Goal: Transaction & Acquisition: Book appointment/travel/reservation

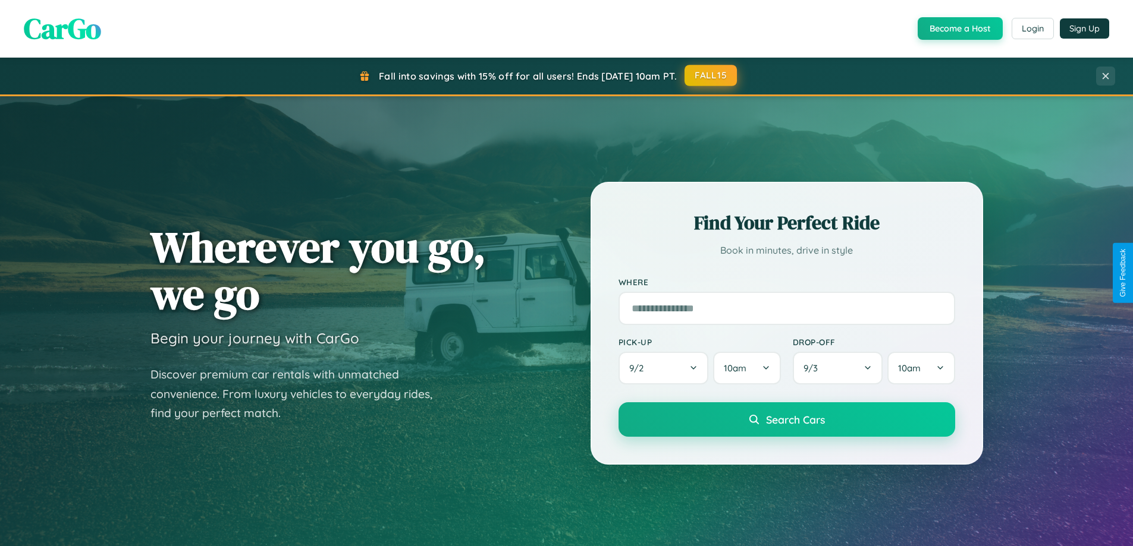
click at [711, 76] on button "FALL15" at bounding box center [710, 75] width 52 height 21
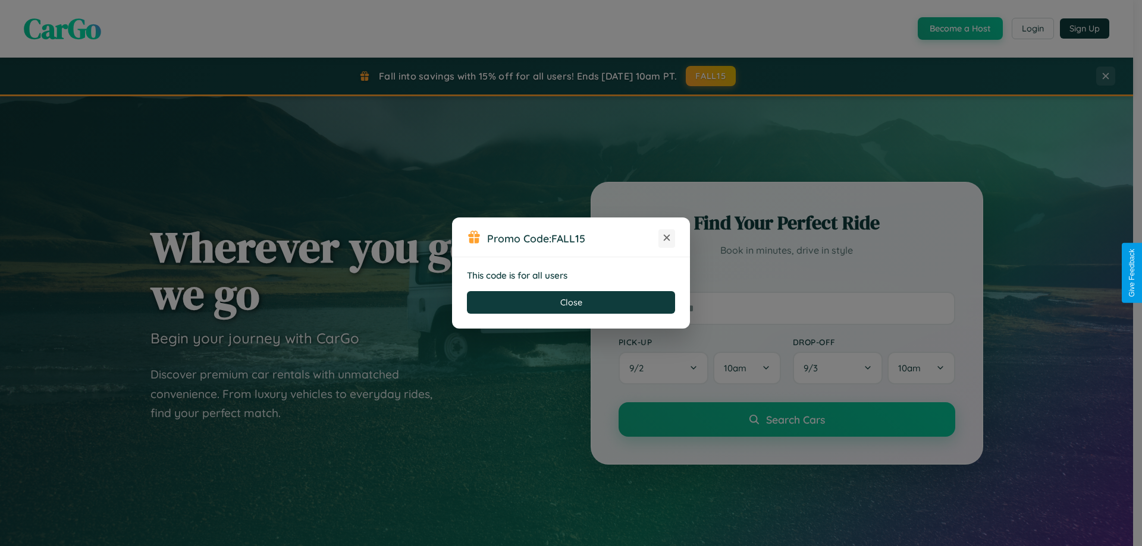
click at [666, 238] on icon at bounding box center [667, 238] width 12 height 12
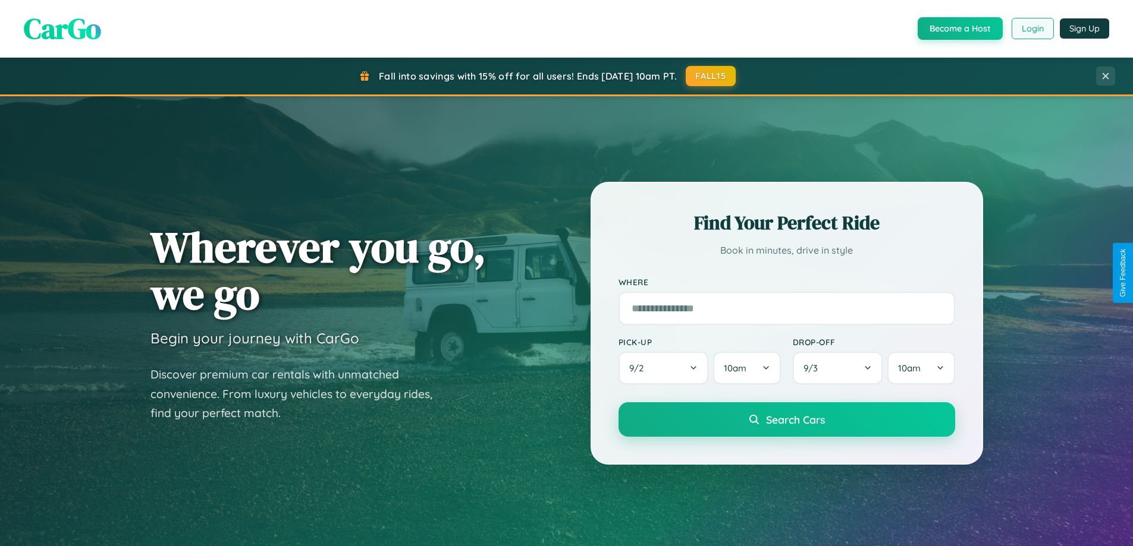
click at [1032, 29] on button "Login" at bounding box center [1032, 28] width 42 height 21
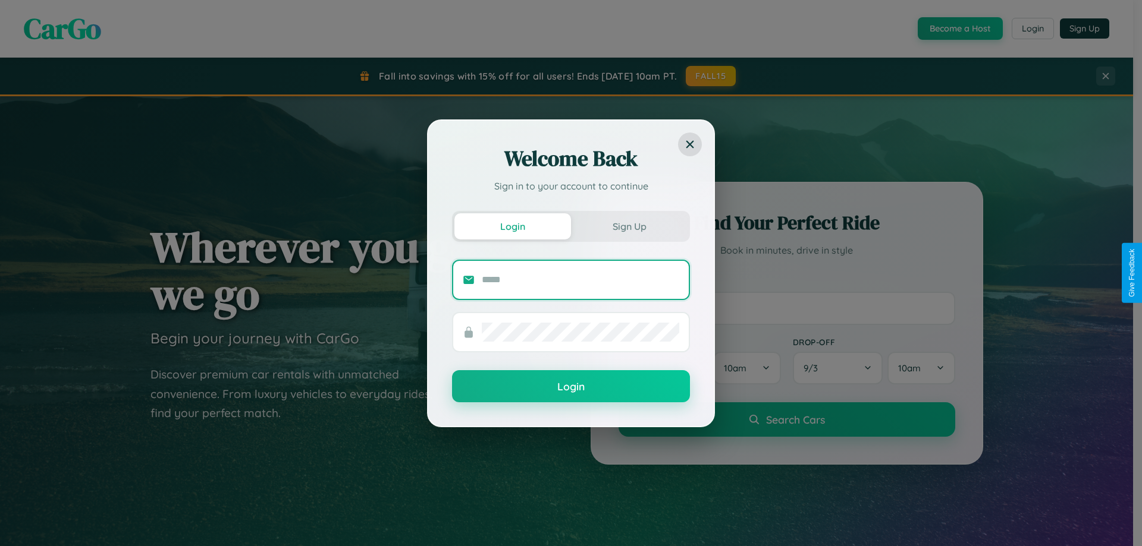
click at [580, 279] on input "text" at bounding box center [580, 280] width 197 height 19
type input "**********"
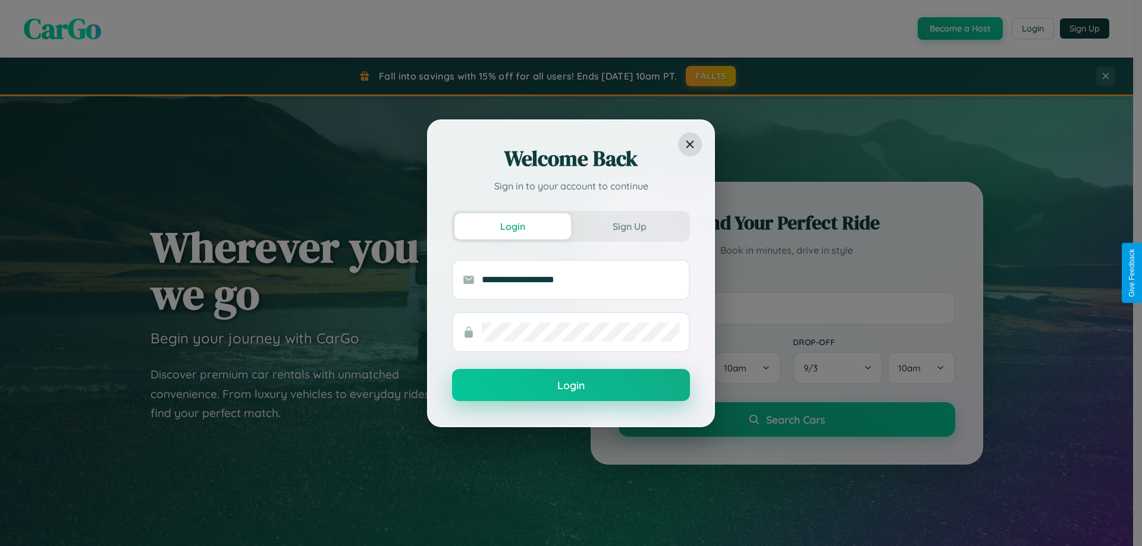
click at [571, 386] on button "Login" at bounding box center [571, 385] width 238 height 32
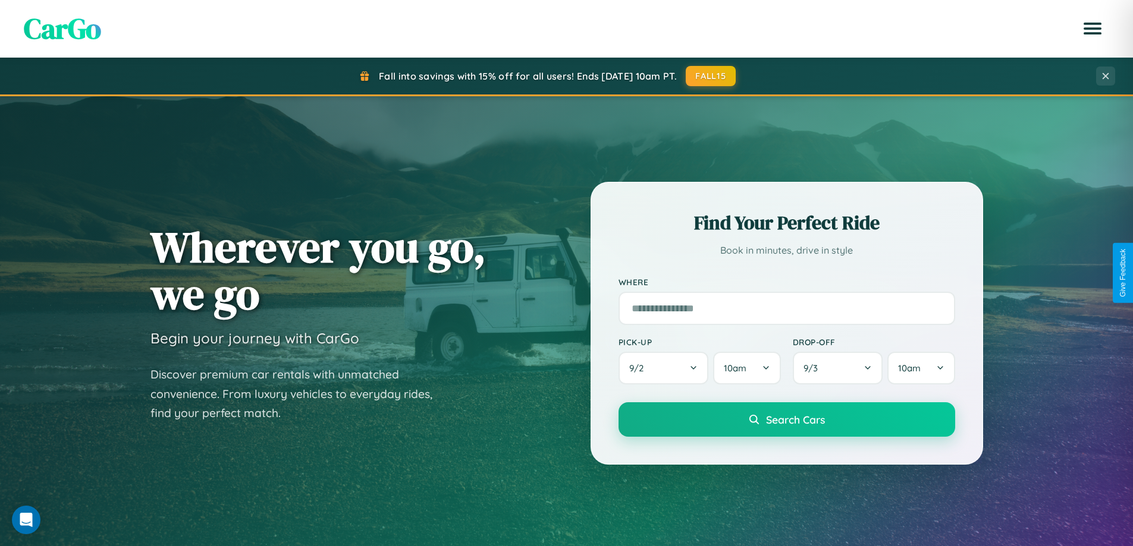
scroll to position [1910, 0]
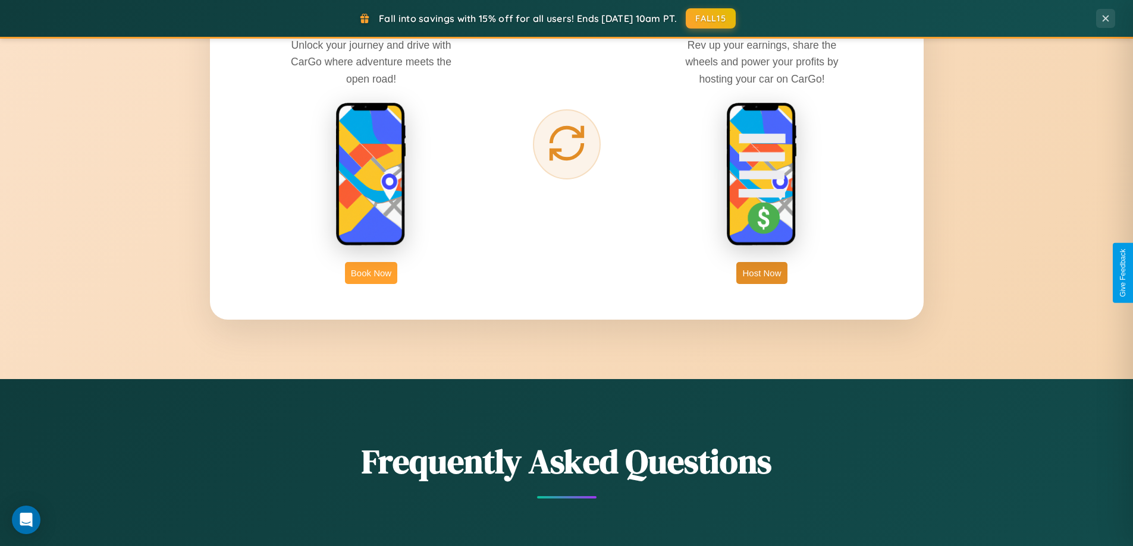
click at [371, 273] on button "Book Now" at bounding box center [371, 273] width 52 height 22
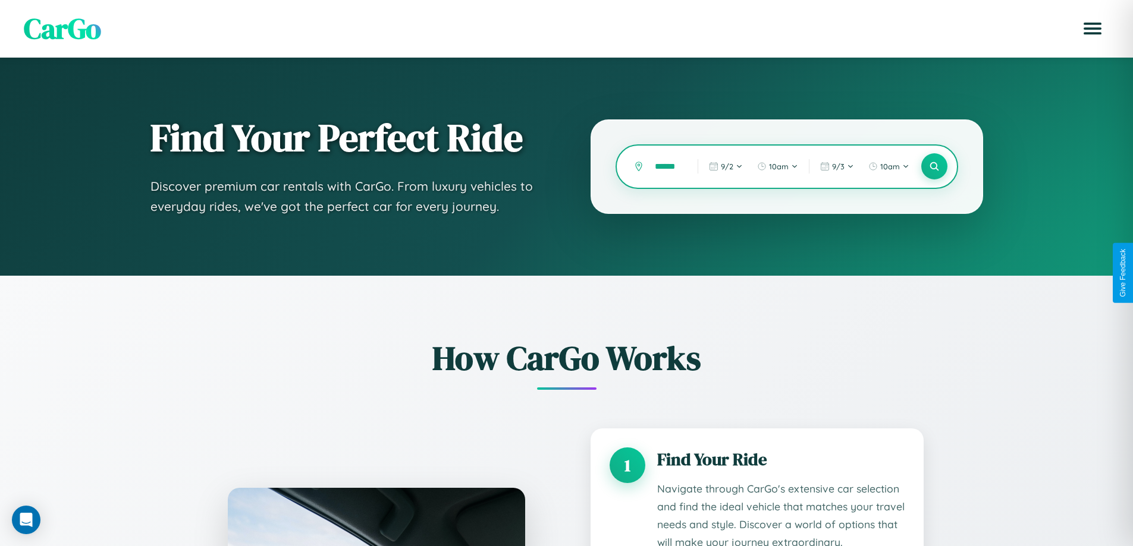
scroll to position [0, 4]
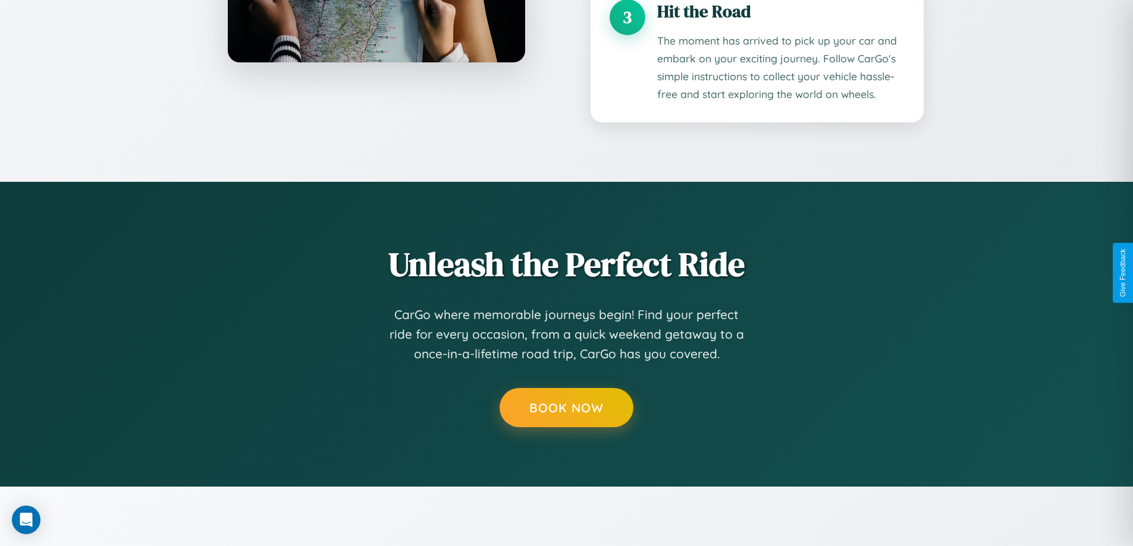
type input "******"
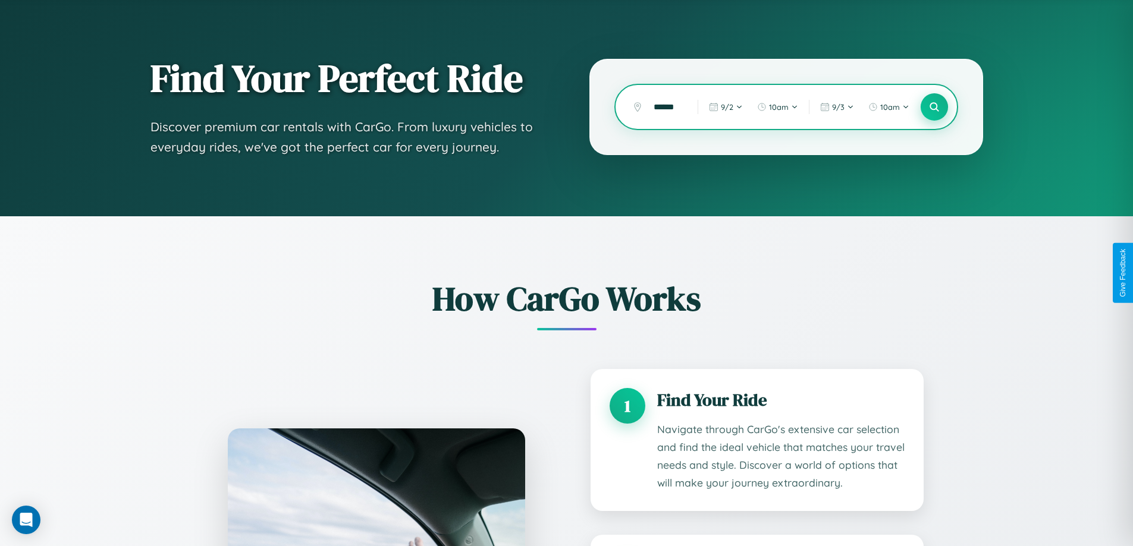
click at [933, 107] on icon at bounding box center [933, 107] width 11 height 11
